Goal: Task Accomplishment & Management: Use online tool/utility

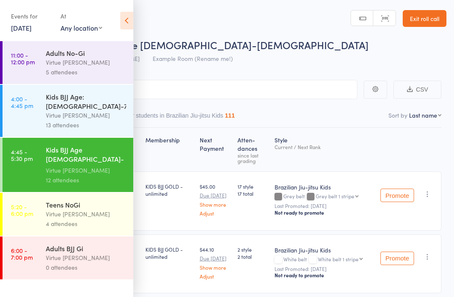
click at [44, 242] on link "6:00 - 7:00 pm Adults BJJ Gi Virtue [PERSON_NAME] 0 attendees" at bounding box center [68, 258] width 131 height 43
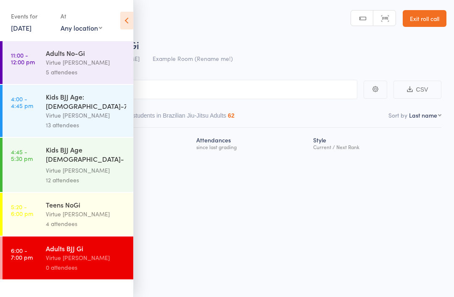
click at [124, 26] on icon at bounding box center [126, 21] width 13 height 18
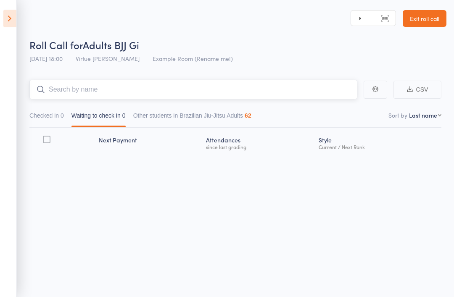
click at [93, 94] on input "search" at bounding box center [193, 89] width 328 height 19
click at [97, 93] on input "search" at bounding box center [193, 89] width 328 height 19
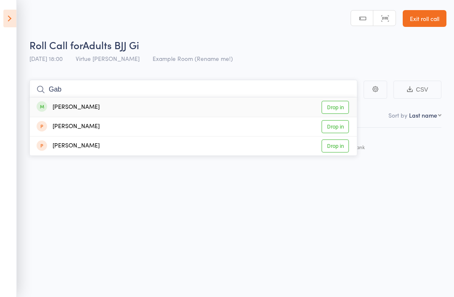
type input "Gab"
click at [73, 111] on div "[PERSON_NAME]" at bounding box center [68, 108] width 63 height 10
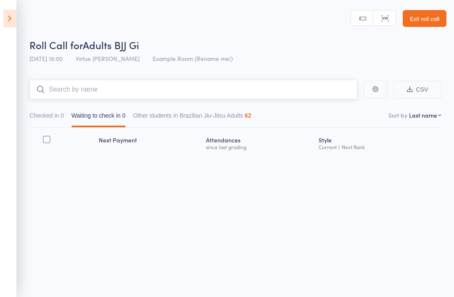
click at [60, 92] on input "search" at bounding box center [193, 89] width 328 height 19
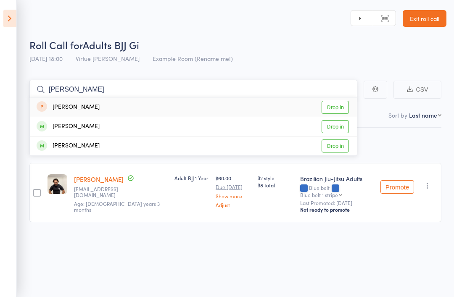
type input "[PERSON_NAME]"
click at [112, 147] on div "[PERSON_NAME] Drop in" at bounding box center [193, 146] width 327 height 19
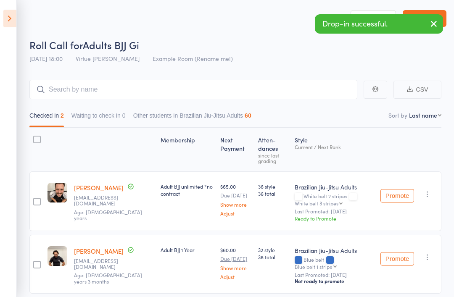
click at [440, 28] on button "button" at bounding box center [434, 24] width 18 height 19
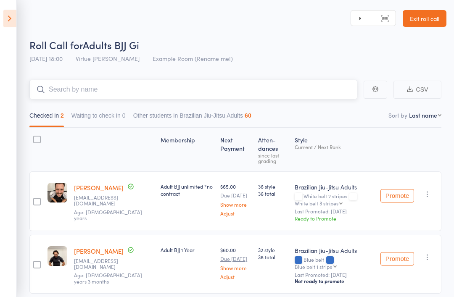
click at [80, 87] on input "search" at bounding box center [193, 89] width 328 height 19
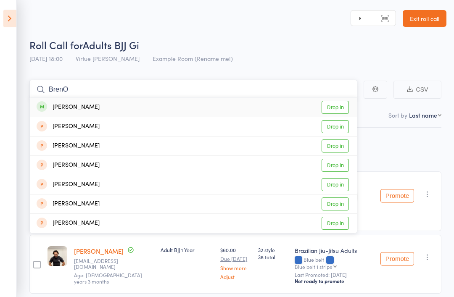
type input "BrenO"
click at [64, 107] on div "[PERSON_NAME]" at bounding box center [68, 108] width 63 height 10
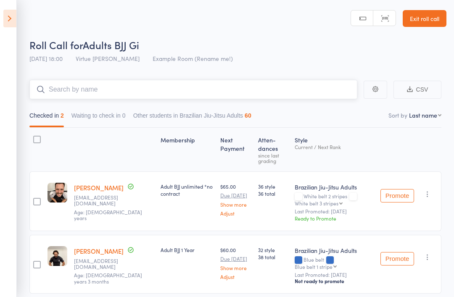
click at [65, 95] on input "search" at bounding box center [193, 89] width 328 height 19
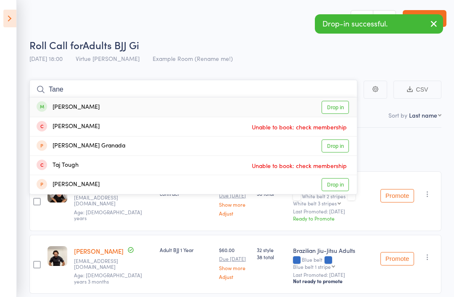
type input "Tane"
click at [60, 105] on div "[PERSON_NAME]" at bounding box center [68, 108] width 63 height 10
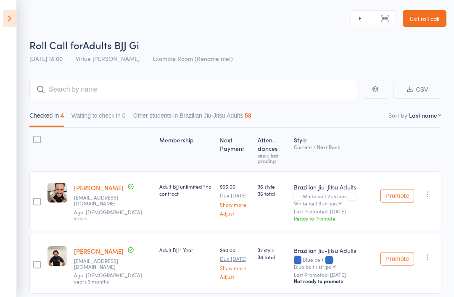
click at [435, 25] on link "Exit roll call" at bounding box center [425, 18] width 44 height 17
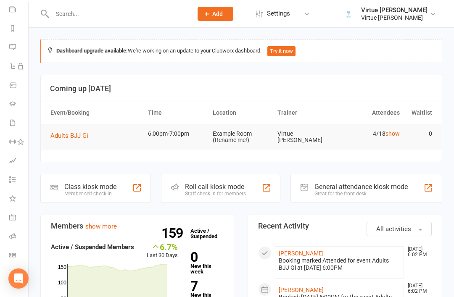
scroll to position [99, 1]
click at [7, 243] on li "Roll call" at bounding box center [13, 237] width 28 height 19
click at [13, 241] on link "Roll call" at bounding box center [18, 237] width 19 height 19
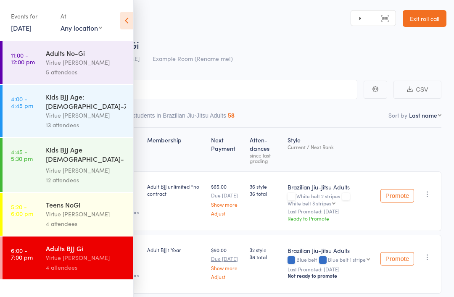
click at [172, 81] on input "search" at bounding box center [185, 89] width 345 height 19
click at [118, 9] on div "Events for 15 Sep, 2025 15 Sep, 2025 September 2025 Sun Mon Tue Wed Thu Fri Sat…" at bounding box center [66, 21] width 133 height 42
click at [127, 14] on icon at bounding box center [126, 21] width 13 height 18
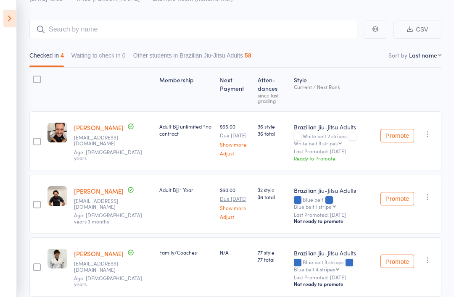
scroll to position [60, 0]
click at [63, 35] on input "search" at bounding box center [193, 29] width 328 height 19
click at [373, 67] on nav "Checked in 4 Waiting to check in 0 Other students in Brazilian Jiu-Jitsu Adults…" at bounding box center [236, 57] width 420 height 19
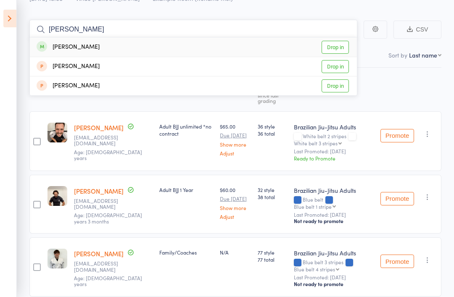
type input "Adam"
click at [335, 47] on link "Drop in" at bounding box center [335, 47] width 27 height 13
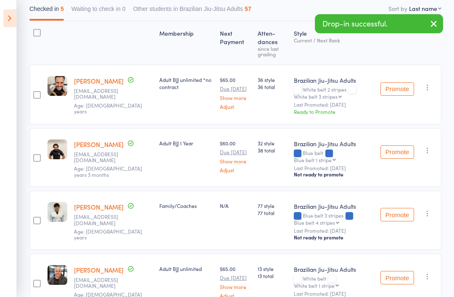
scroll to position [188, 0]
